Goal: Task Accomplishment & Management: Use online tool/utility

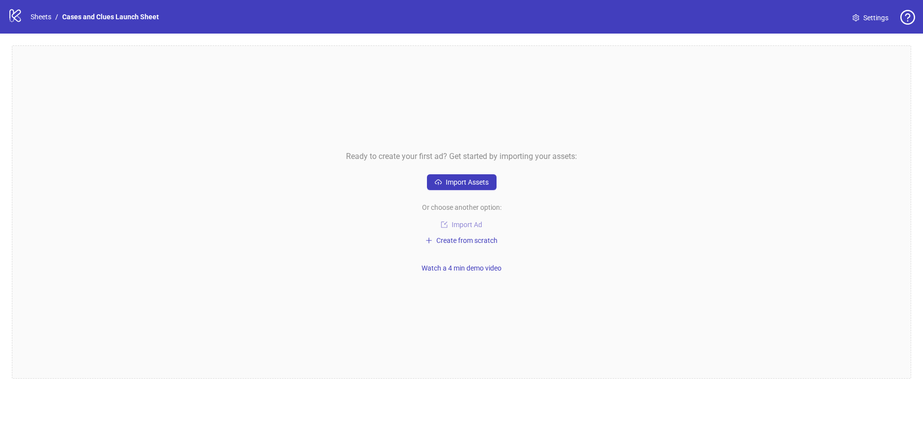
click at [459, 224] on span "Import Ad" at bounding box center [467, 225] width 31 height 8
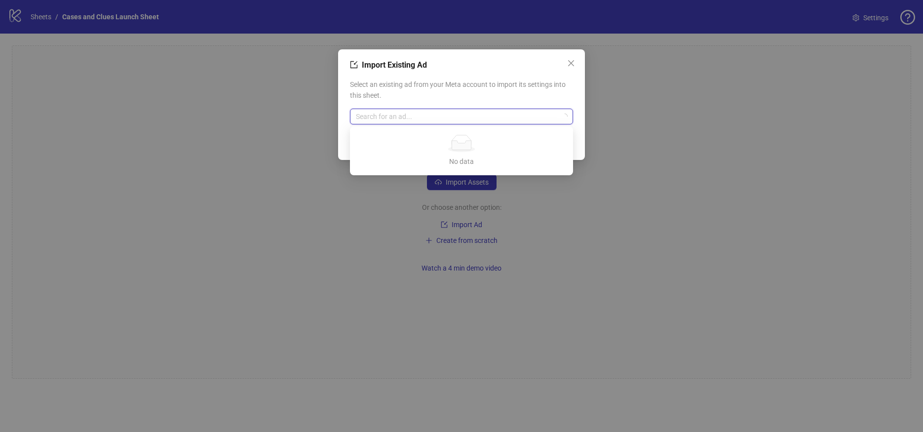
click at [404, 121] on input "search" at bounding box center [457, 116] width 202 height 15
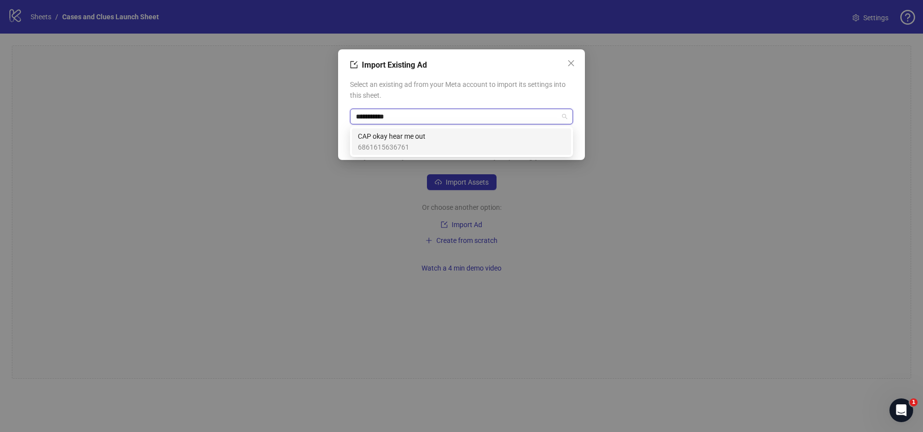
type input "**********"
click at [413, 133] on span "CAP okay hear me out" at bounding box center [392, 136] width 68 height 11
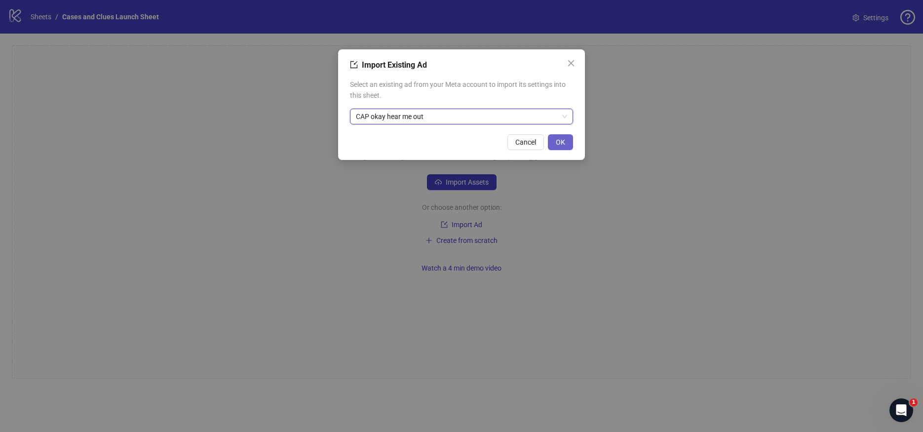
click at [564, 142] on span "OK" at bounding box center [560, 142] width 9 height 8
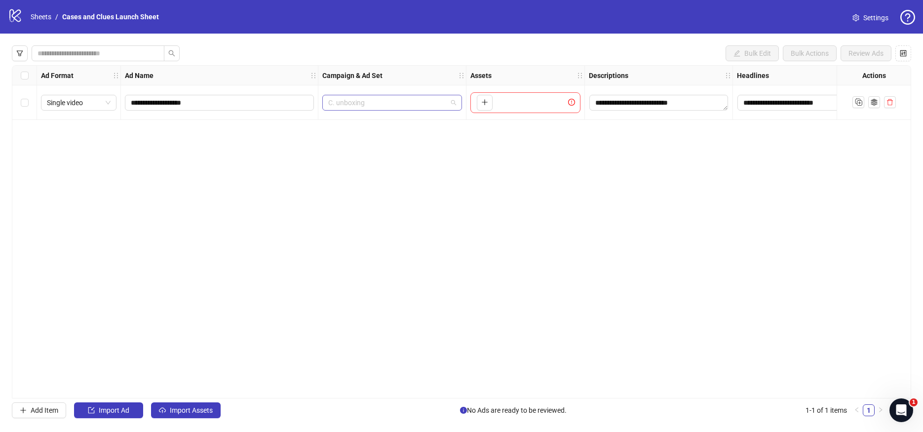
click at [455, 99] on span "C. unboxing" at bounding box center [392, 102] width 128 height 15
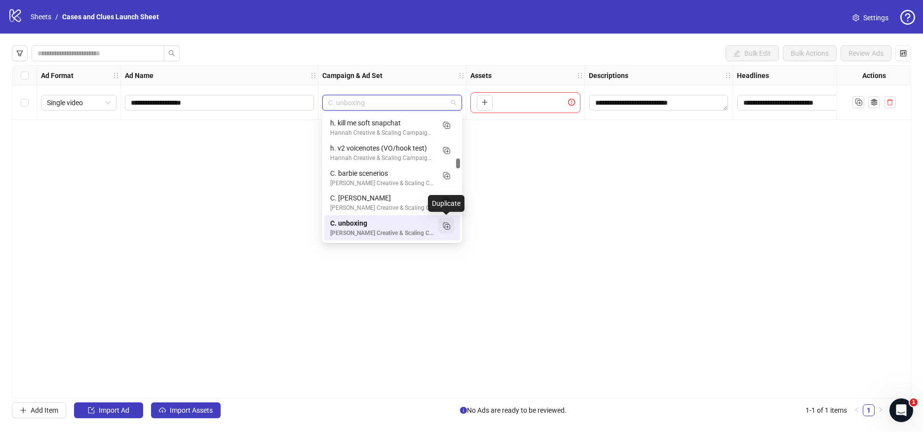
click at [444, 225] on icon "Duplicate" at bounding box center [446, 226] width 10 height 10
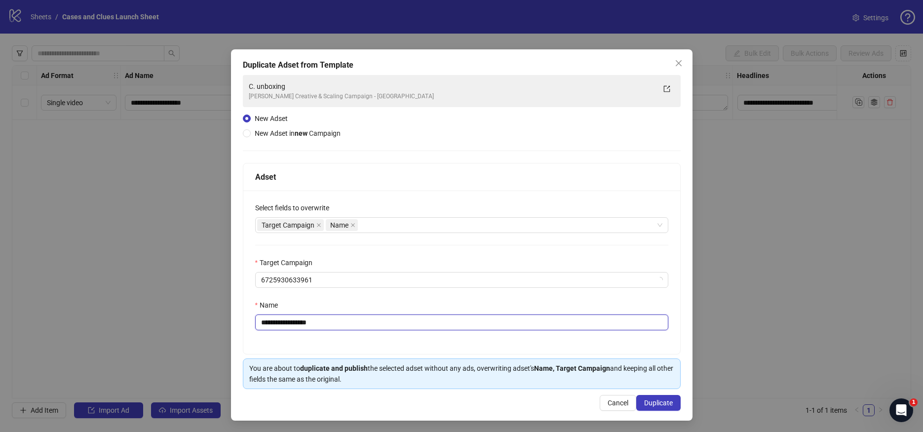
click at [267, 326] on input "**********" at bounding box center [461, 322] width 413 height 16
drag, startPoint x: 336, startPoint y: 320, endPoint x: 314, endPoint y: 327, distance: 22.6
click at [314, 327] on input "**********" at bounding box center [461, 322] width 413 height 16
type input "**********"
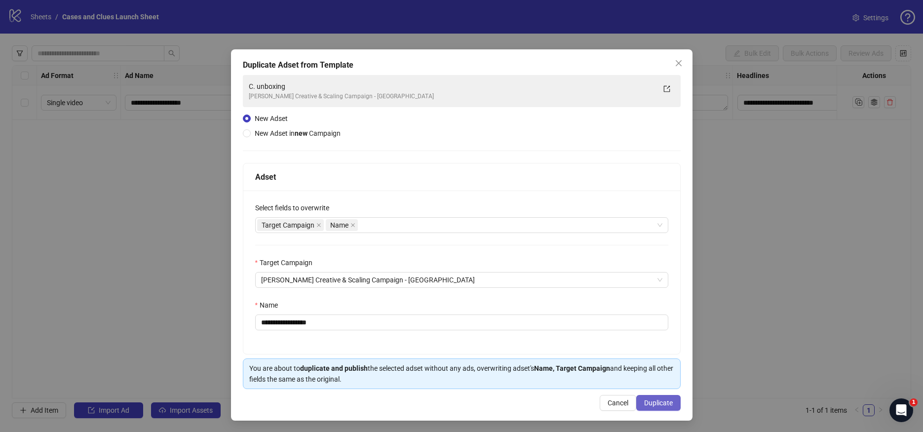
click at [644, 401] on span "Duplicate" at bounding box center [658, 403] width 29 height 8
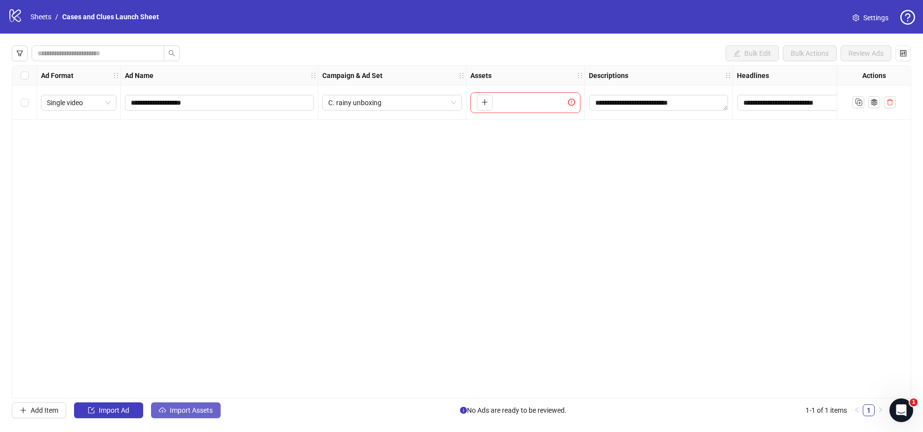
click at [183, 408] on span "Import Assets" at bounding box center [191, 410] width 43 height 8
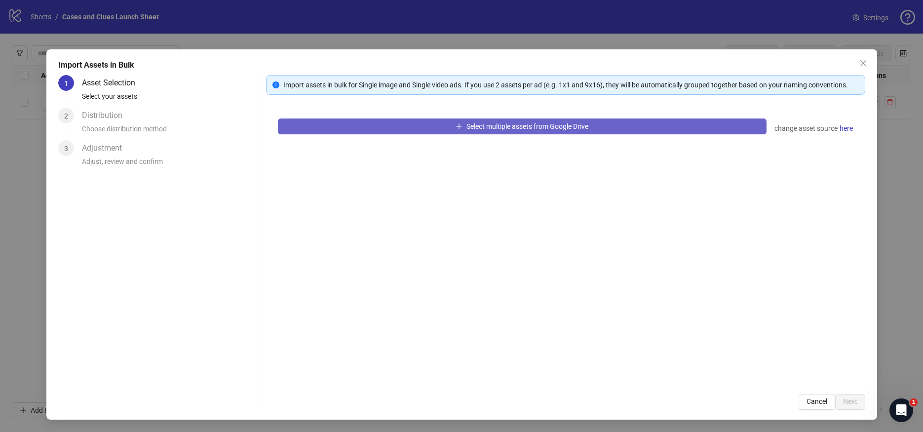
click at [367, 122] on button "Select multiple assets from Google Drive" at bounding box center [522, 126] width 489 height 16
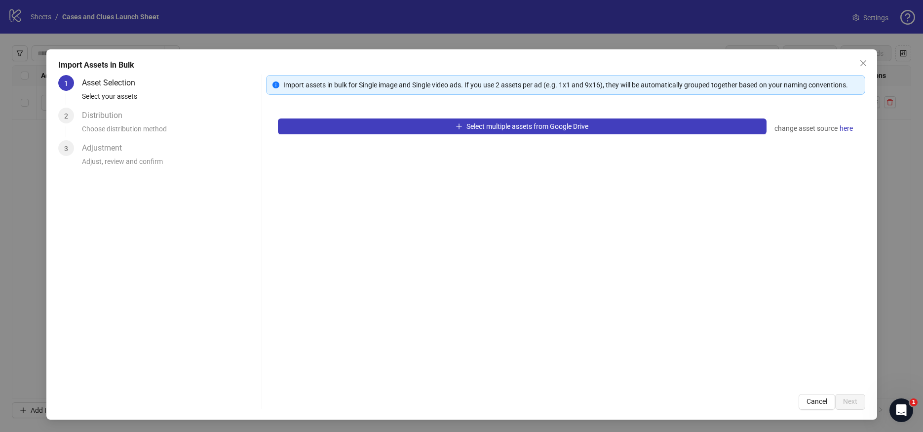
click at [586, 137] on div "Select multiple assets from Google Drive change asset source here" at bounding box center [565, 244] width 599 height 275
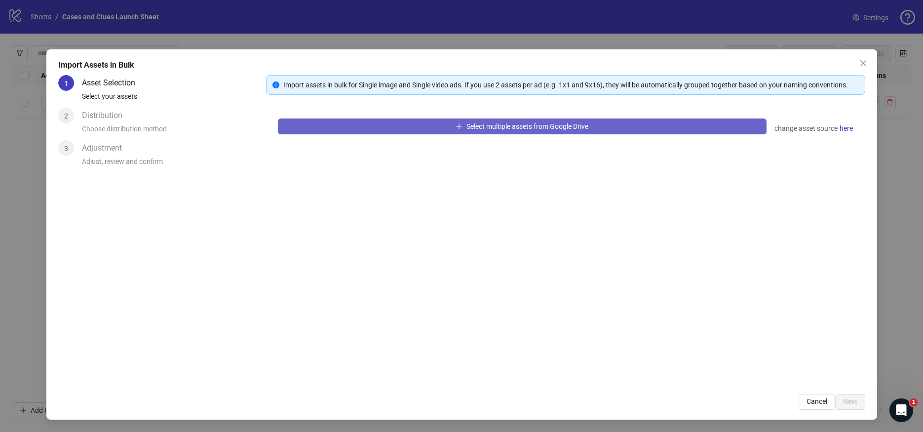
click at [591, 128] on button "Select multiple assets from Google Drive" at bounding box center [522, 126] width 489 height 16
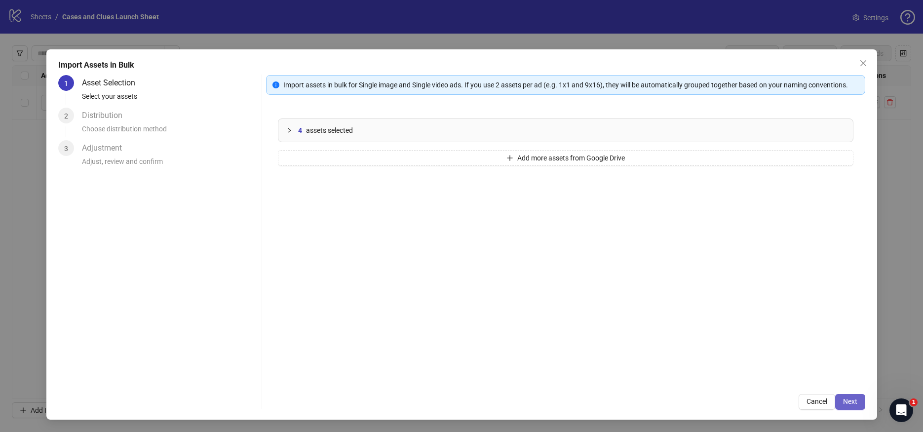
click at [852, 404] on span "Next" at bounding box center [850, 401] width 14 height 8
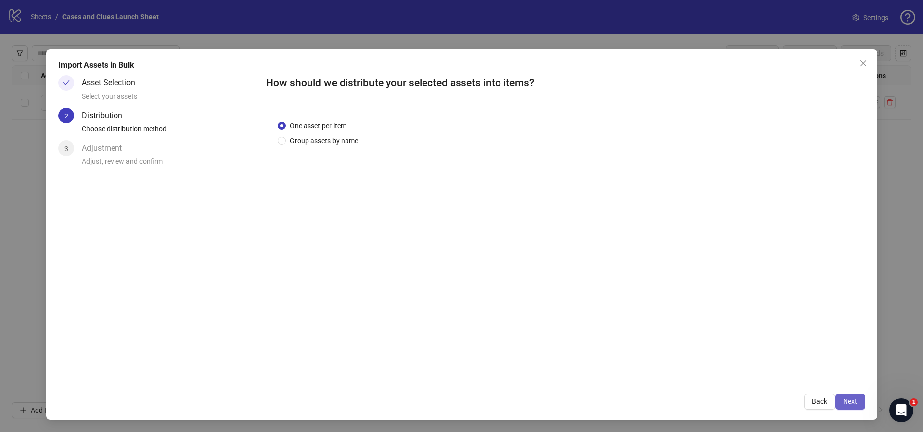
click at [851, 398] on span "Next" at bounding box center [850, 401] width 14 height 8
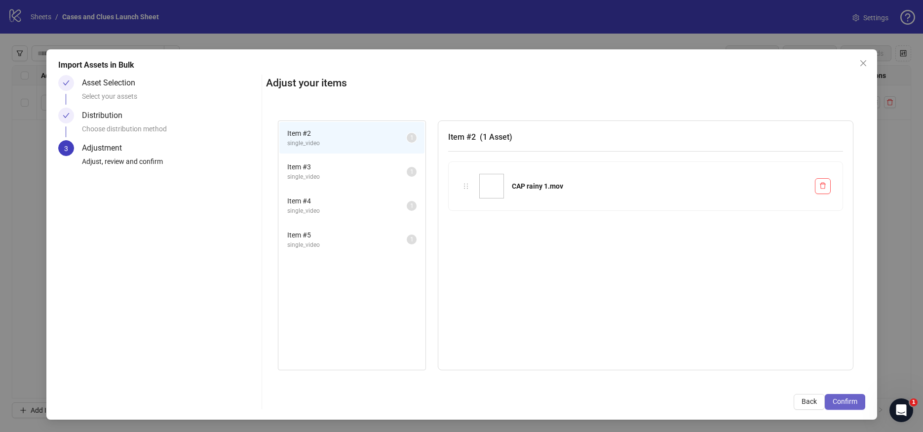
click at [848, 400] on span "Confirm" at bounding box center [844, 401] width 25 height 8
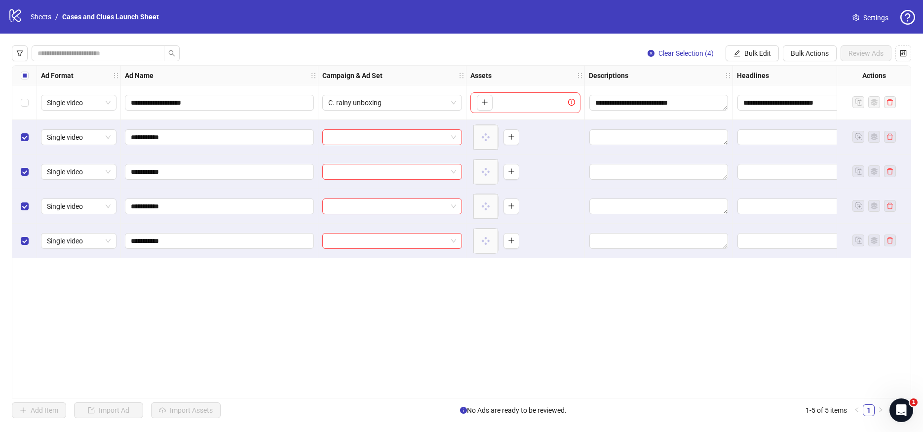
click at [19, 103] on div "Select row 1" at bounding box center [24, 102] width 25 height 35
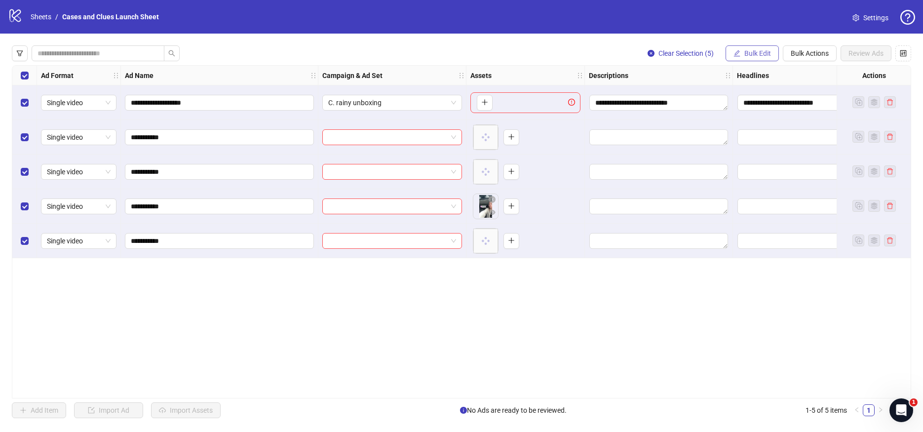
click at [751, 55] on span "Bulk Edit" at bounding box center [757, 53] width 27 height 8
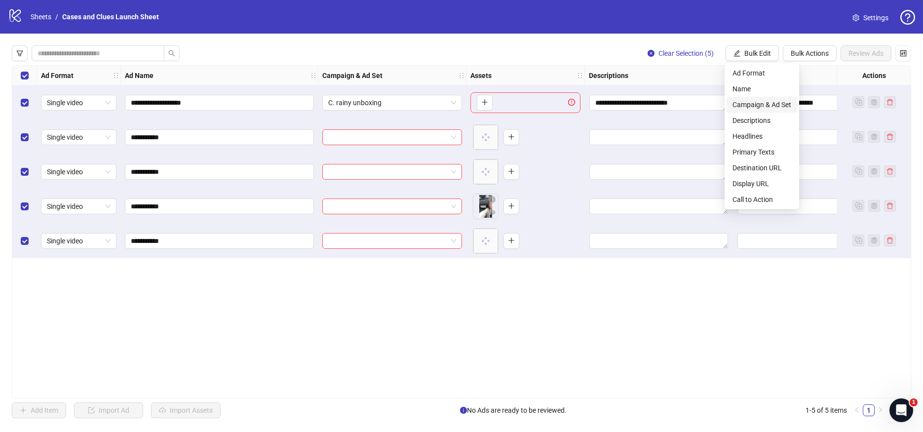
click at [745, 102] on span "Campaign & Ad Set" at bounding box center [761, 104] width 59 height 11
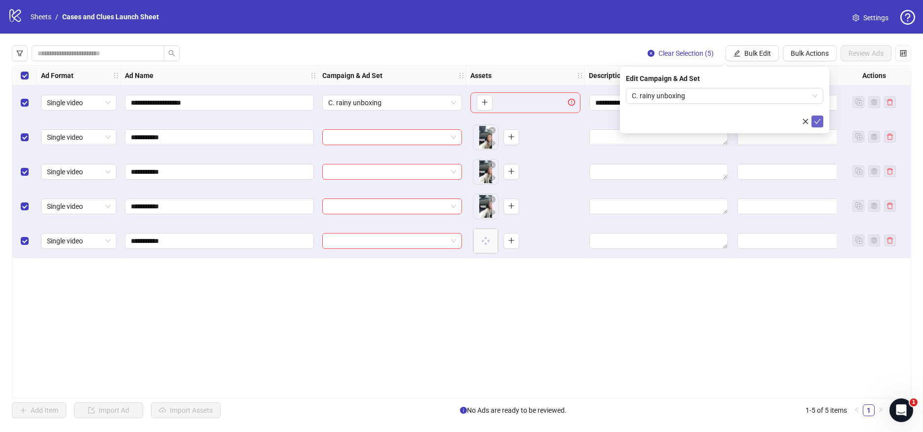
click at [820, 120] on icon "check" at bounding box center [817, 121] width 7 height 7
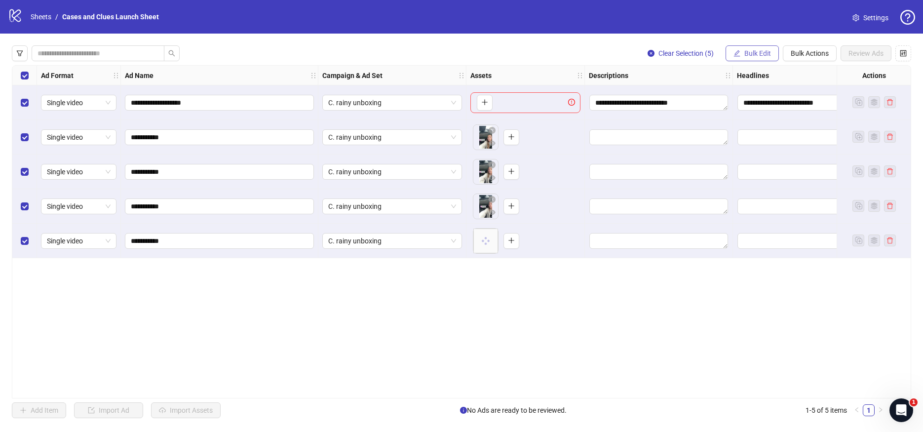
click at [758, 46] on button "Bulk Edit" at bounding box center [751, 53] width 53 height 16
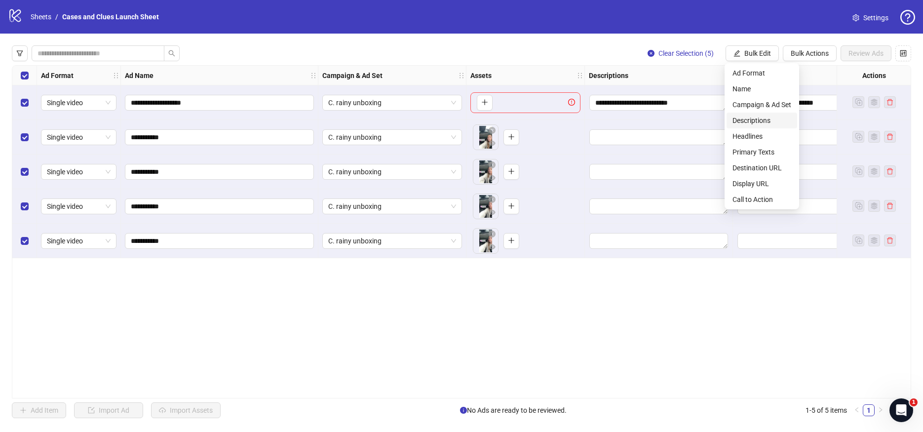
click at [754, 116] on span "Descriptions" at bounding box center [761, 120] width 59 height 11
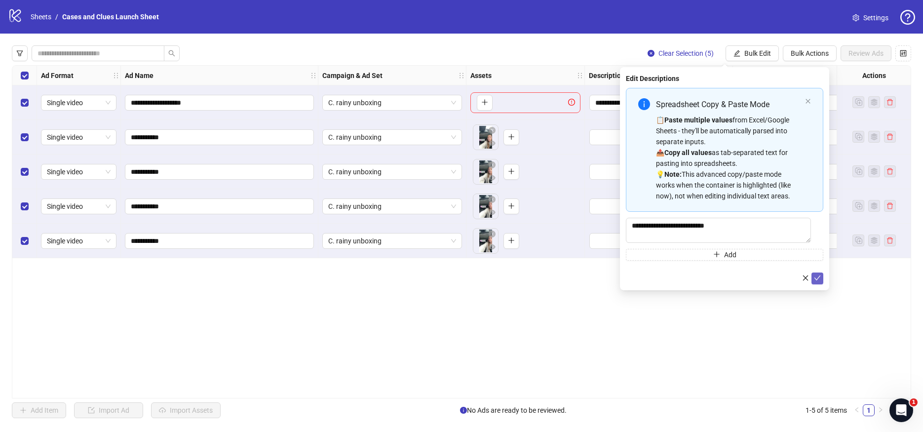
click at [815, 277] on icon "check" at bounding box center [817, 277] width 7 height 7
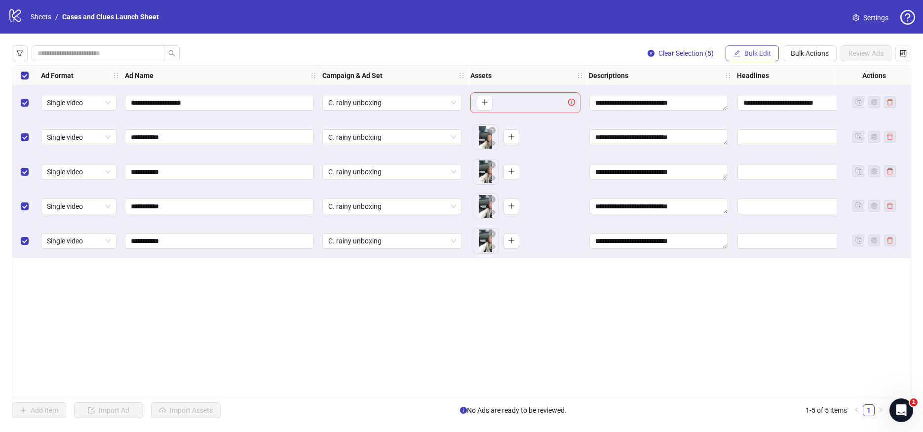
click at [738, 56] on icon "edit" at bounding box center [736, 53] width 7 height 7
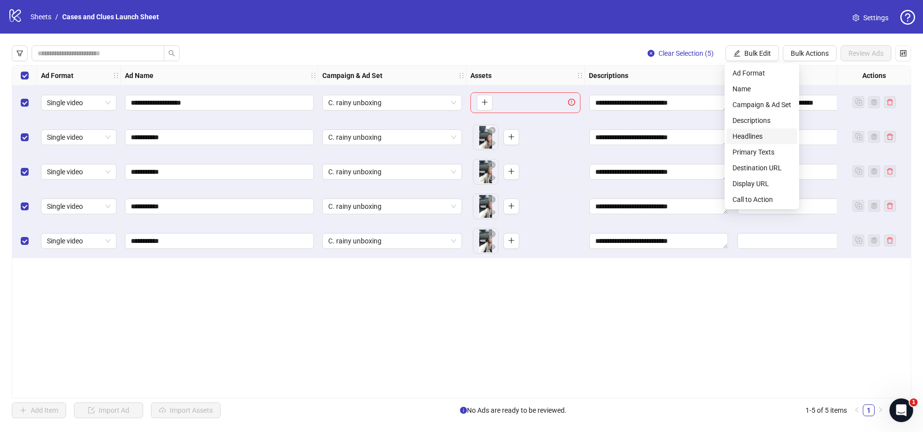
click at [748, 137] on span "Headlines" at bounding box center [761, 136] width 59 height 11
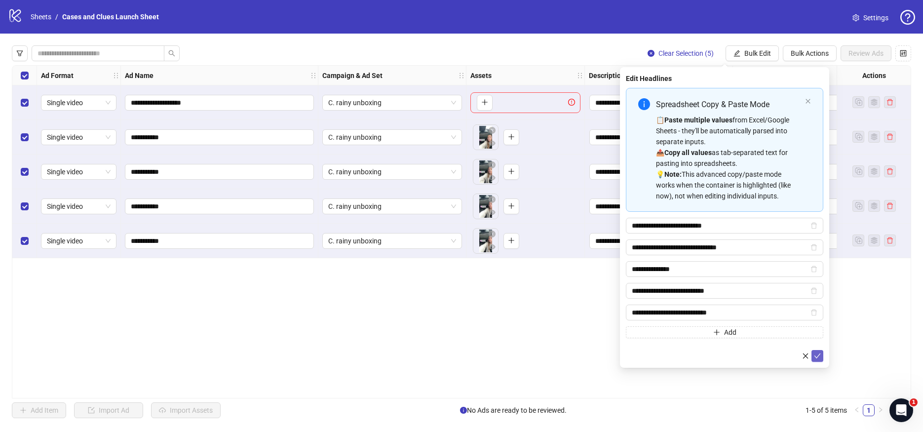
click at [819, 358] on icon "check" at bounding box center [817, 355] width 7 height 7
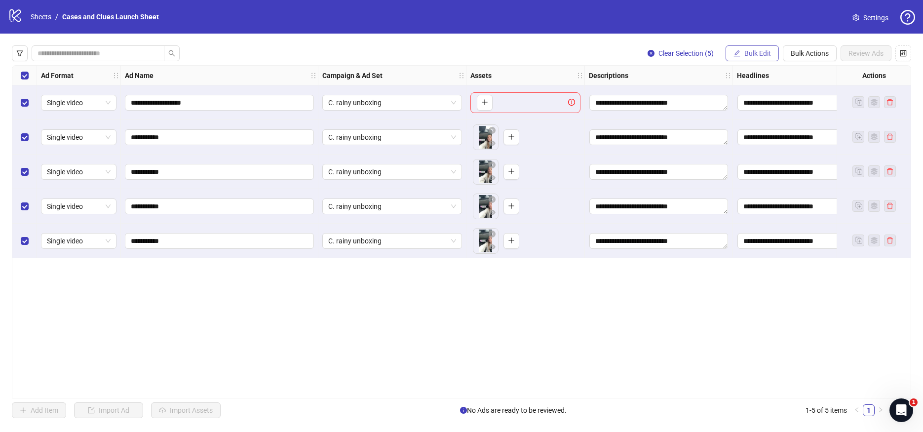
click at [752, 56] on span "Bulk Edit" at bounding box center [757, 53] width 27 height 8
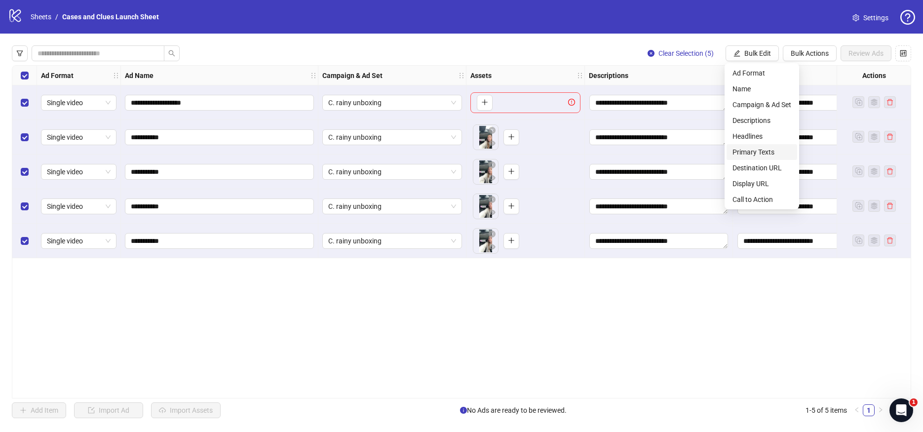
click at [749, 148] on span "Primary Texts" at bounding box center [761, 152] width 59 height 11
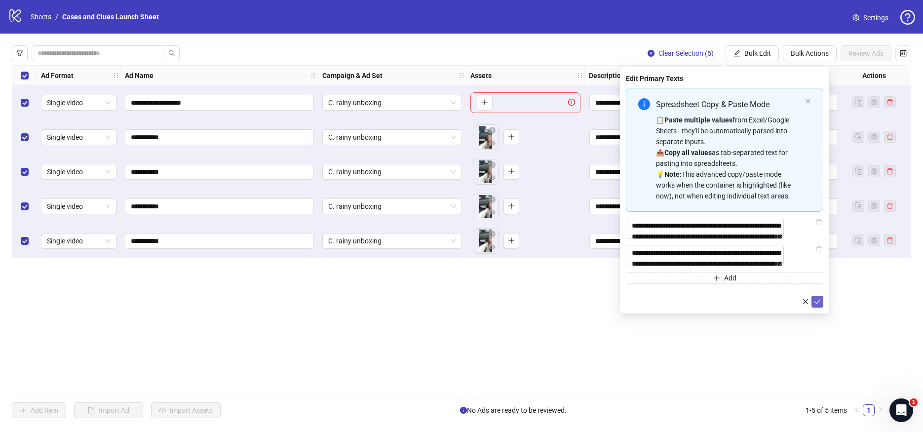
click at [815, 305] on icon "check" at bounding box center [817, 301] width 7 height 7
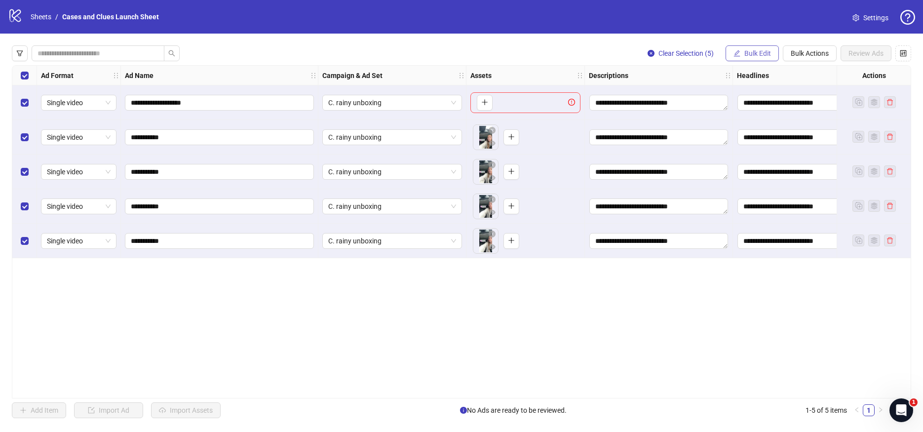
click at [751, 58] on button "Bulk Edit" at bounding box center [751, 53] width 53 height 16
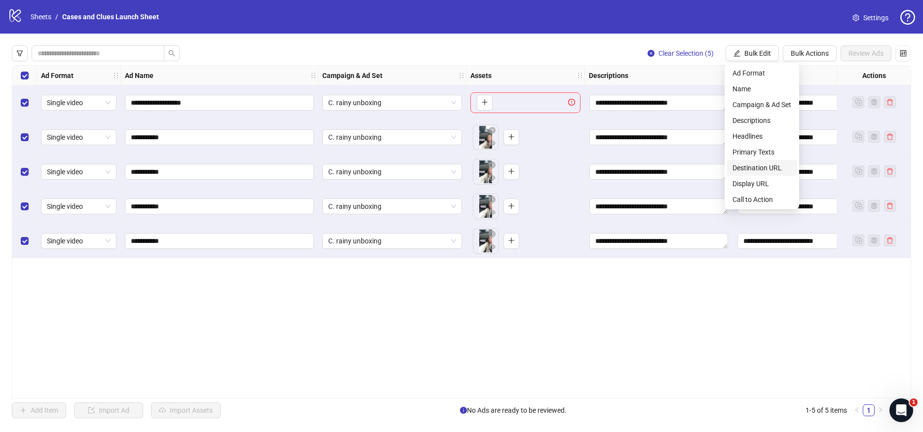
click at [759, 168] on span "Destination URL" at bounding box center [761, 167] width 59 height 11
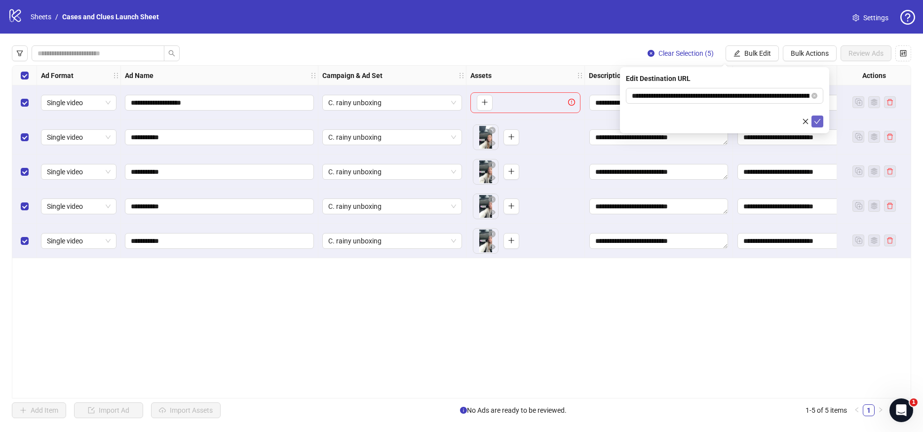
click at [816, 120] on icon "check" at bounding box center [817, 121] width 7 height 7
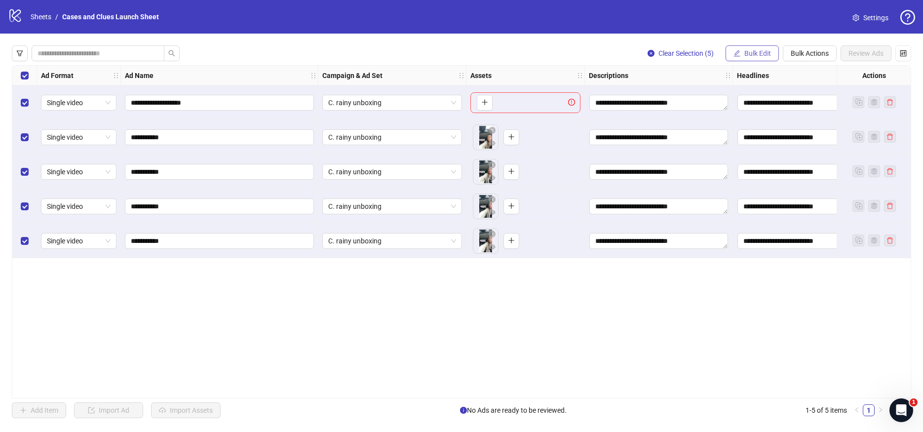
click at [756, 49] on span "Bulk Edit" at bounding box center [757, 53] width 27 height 8
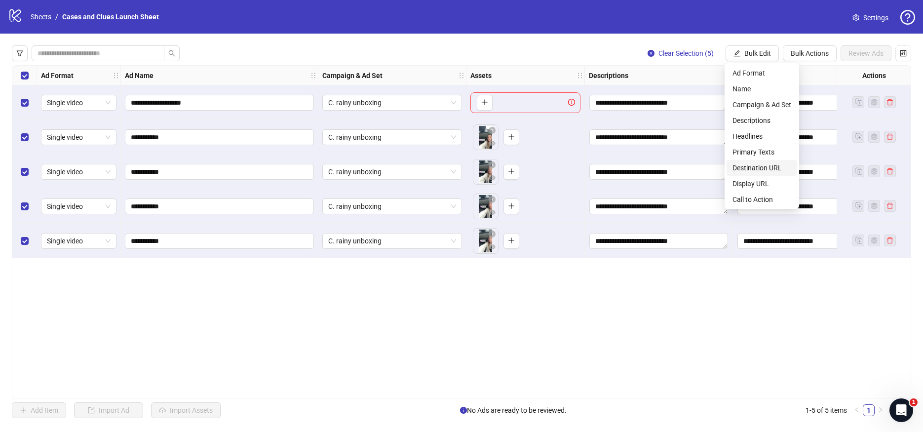
click at [770, 170] on span "Destination URL" at bounding box center [761, 167] width 59 height 11
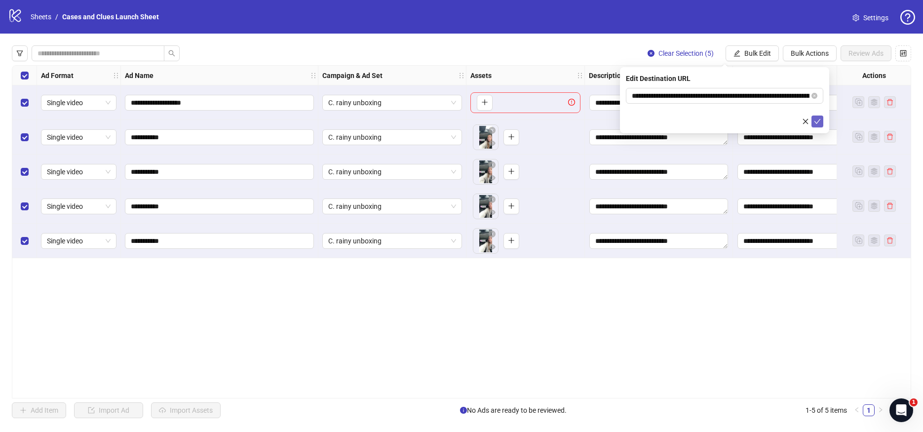
click at [816, 120] on icon "check" at bounding box center [817, 121] width 7 height 7
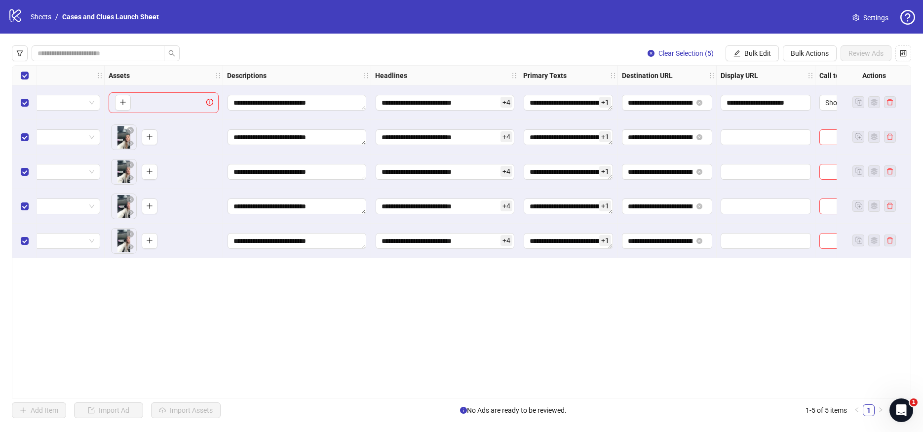
scroll to position [0, 419]
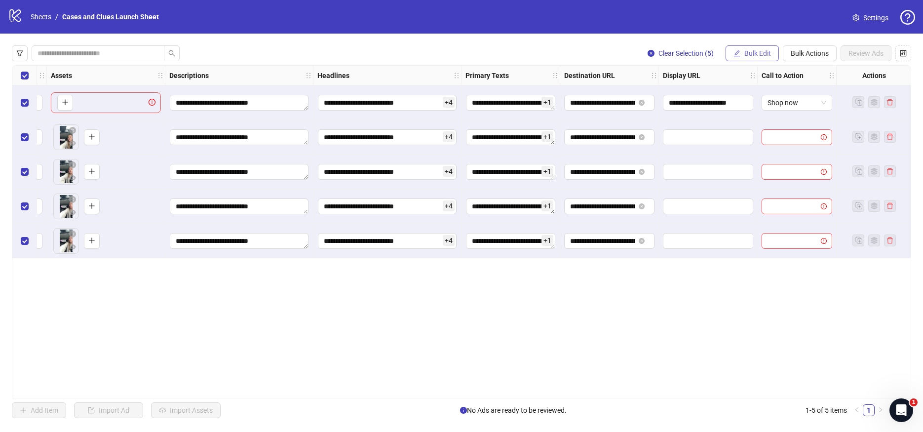
click at [751, 52] on span "Bulk Edit" at bounding box center [757, 53] width 27 height 8
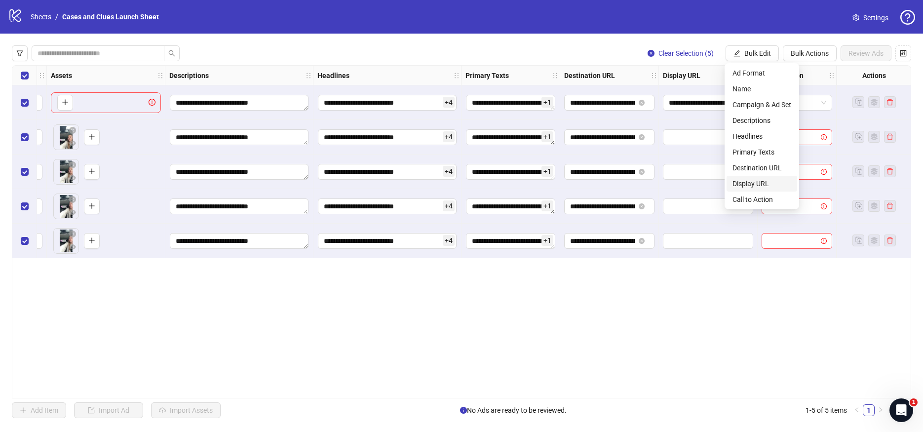
click at [757, 187] on span "Display URL" at bounding box center [761, 183] width 59 height 11
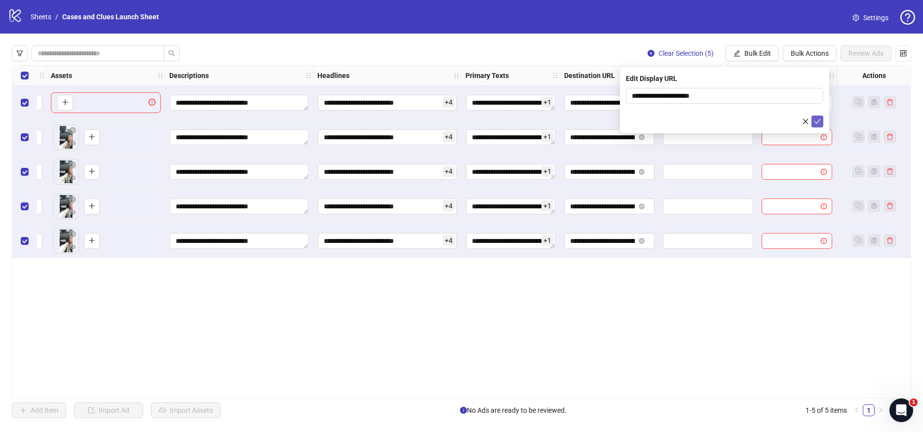
click at [815, 120] on icon "check" at bounding box center [817, 121] width 7 height 7
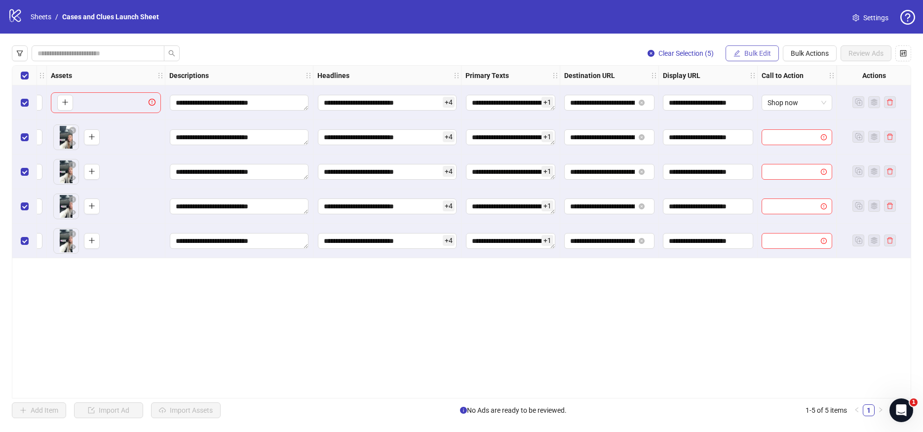
click at [747, 51] on span "Bulk Edit" at bounding box center [757, 53] width 27 height 8
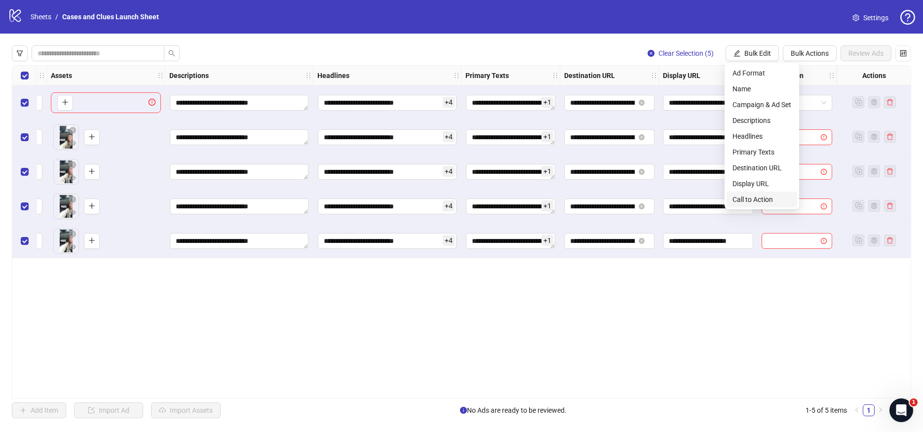
click at [759, 201] on span "Call to Action" at bounding box center [761, 199] width 59 height 11
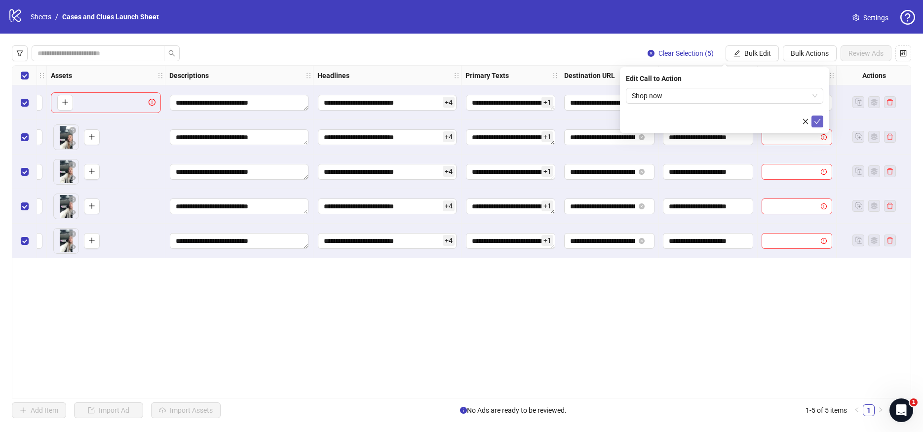
click at [817, 121] on icon "check" at bounding box center [817, 121] width 6 height 5
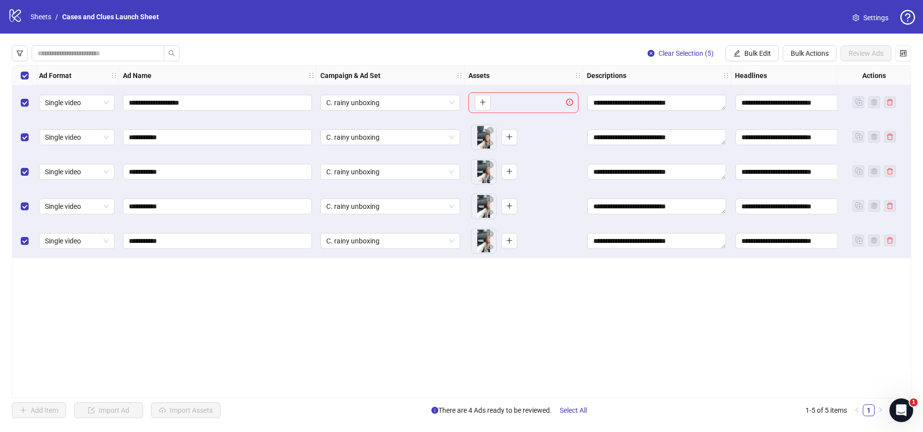
scroll to position [0, 0]
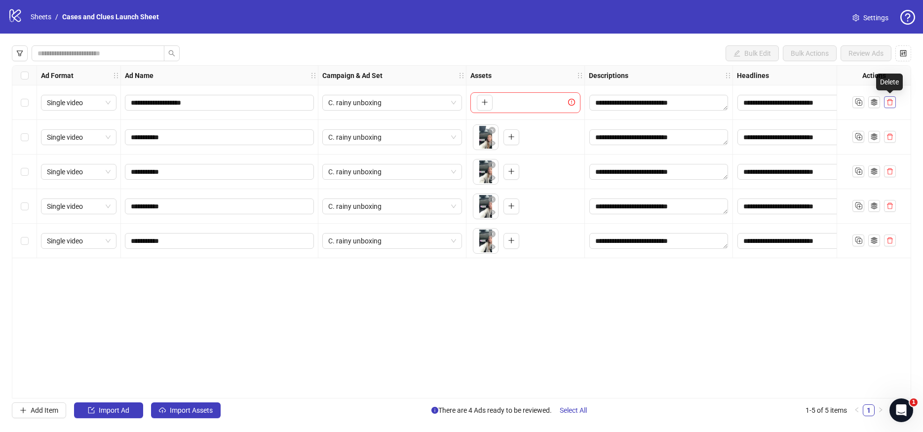
click at [890, 103] on icon "delete" at bounding box center [889, 102] width 7 height 7
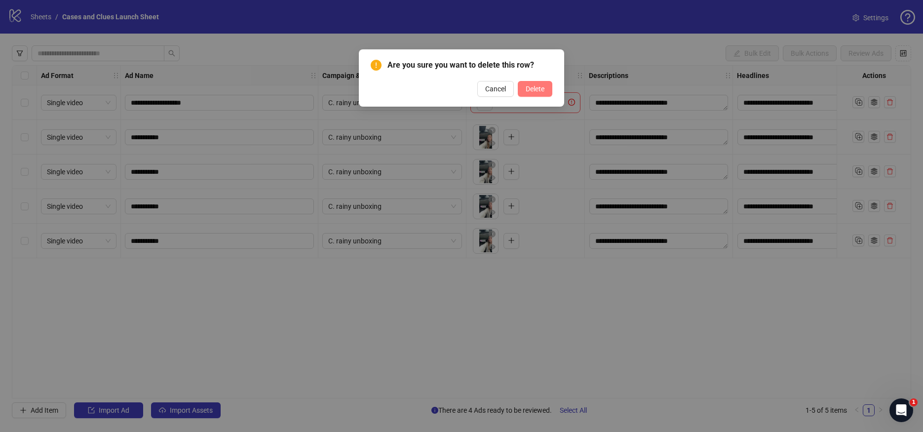
click at [529, 92] on span "Delete" at bounding box center [535, 89] width 19 height 8
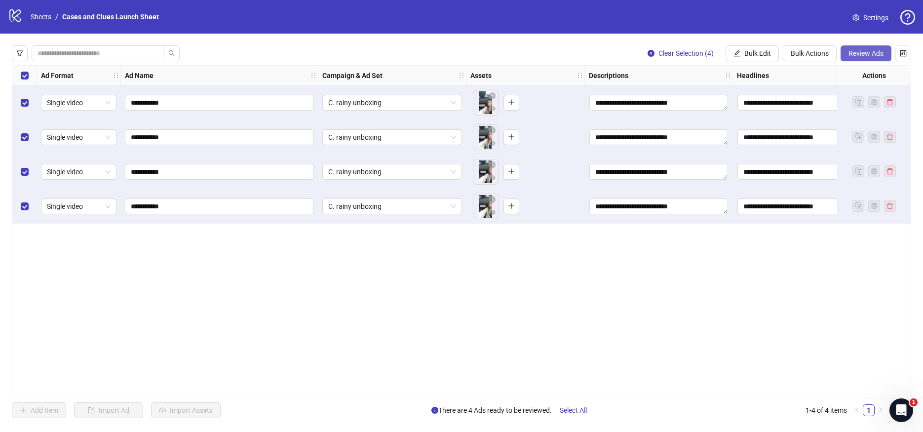
click at [866, 51] on span "Review Ads" at bounding box center [865, 53] width 35 height 8
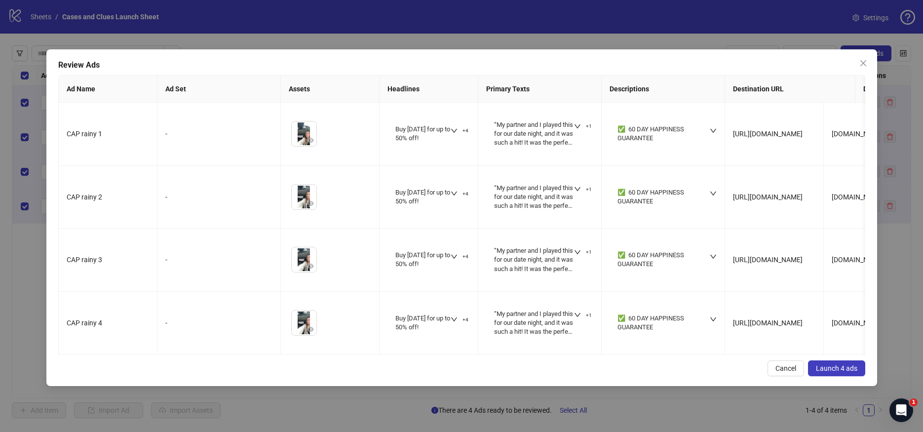
click at [836, 372] on span "Launch 4 ads" at bounding box center [836, 368] width 41 height 8
